Goal: Check status: Check status

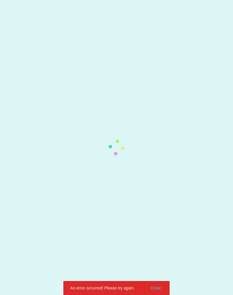
click at [160, 0] on div at bounding box center [116, 0] width 233 height 0
click at [157, 0] on div at bounding box center [116, 0] width 233 height 0
click at [158, 0] on div at bounding box center [116, 0] width 233 height 0
